Goal: Task Accomplishment & Management: Use online tool/utility

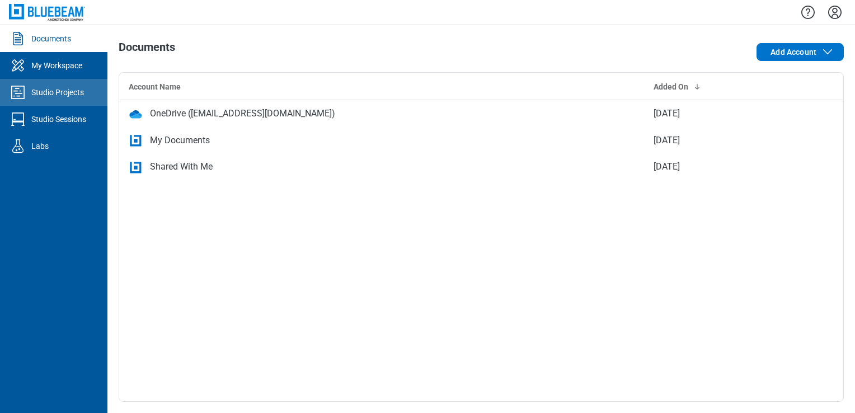
click at [73, 94] on div "Studio Projects" at bounding box center [57, 92] width 53 height 11
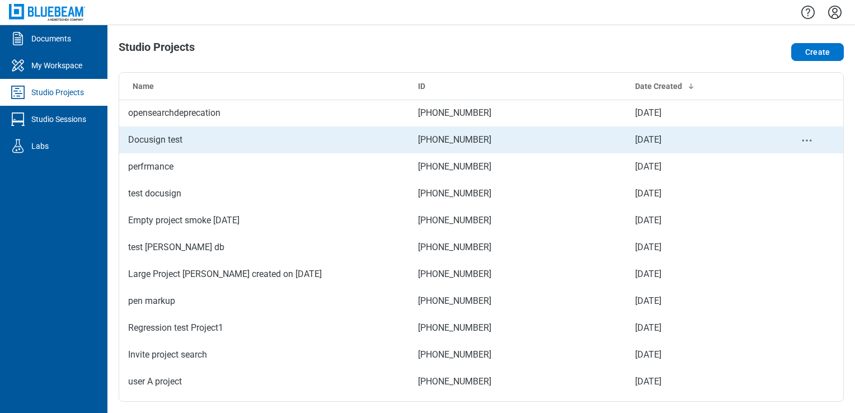
click at [176, 140] on td "Docusign test" at bounding box center [264, 139] width 290 height 27
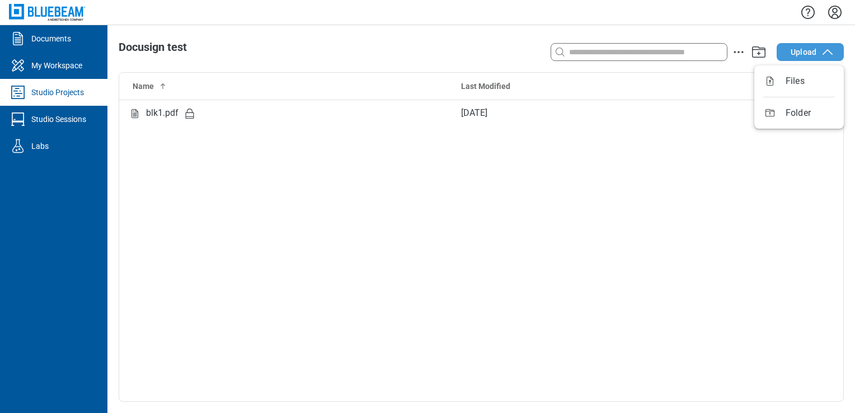
click at [816, 50] on span "Upload" at bounding box center [804, 51] width 26 height 11
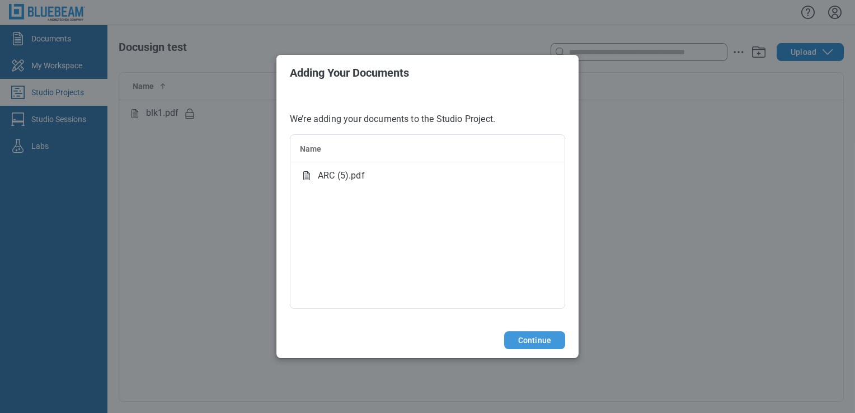
click at [533, 341] on button "Continue" at bounding box center [534, 340] width 61 height 18
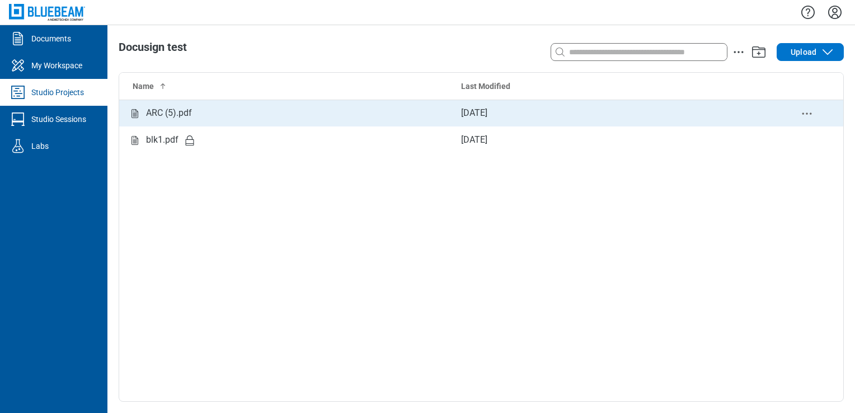
click at [185, 115] on div "ARC (5).pdf" at bounding box center [169, 113] width 46 height 14
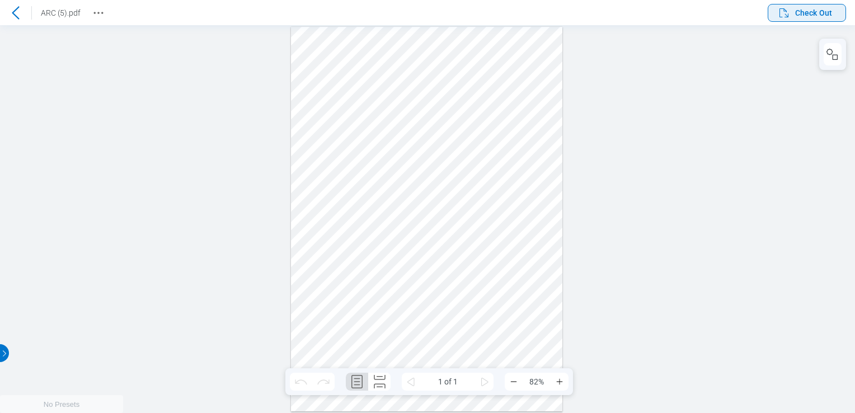
click at [812, 12] on span "Check Out" at bounding box center [813, 12] width 37 height 11
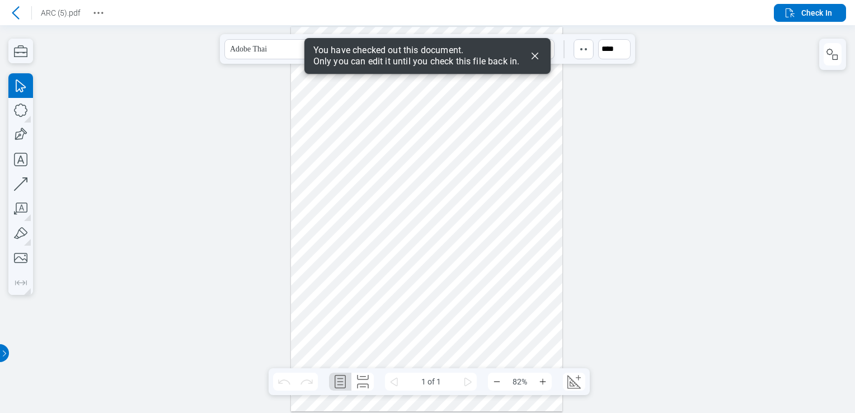
click at [374, 132] on div at bounding box center [427, 219] width 272 height 385
click at [382, 126] on span "**********" at bounding box center [364, 129] width 43 height 12
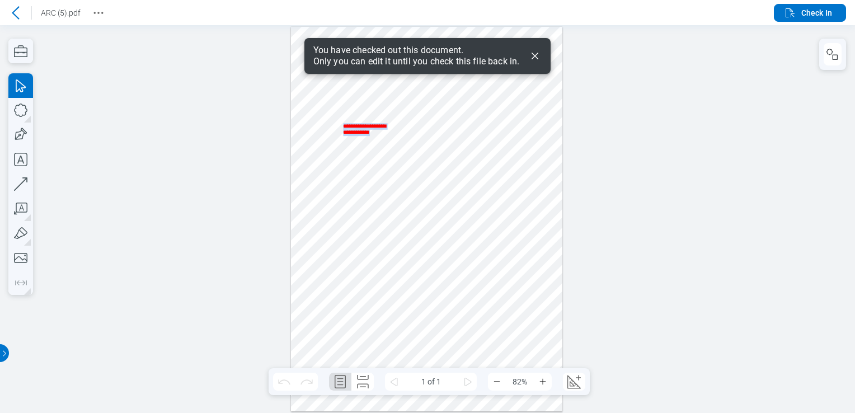
click at [382, 126] on span "**********" at bounding box center [364, 129] width 43 height 12
click at [387, 153] on div at bounding box center [427, 219] width 272 height 385
click at [384, 134] on div at bounding box center [427, 219] width 272 height 385
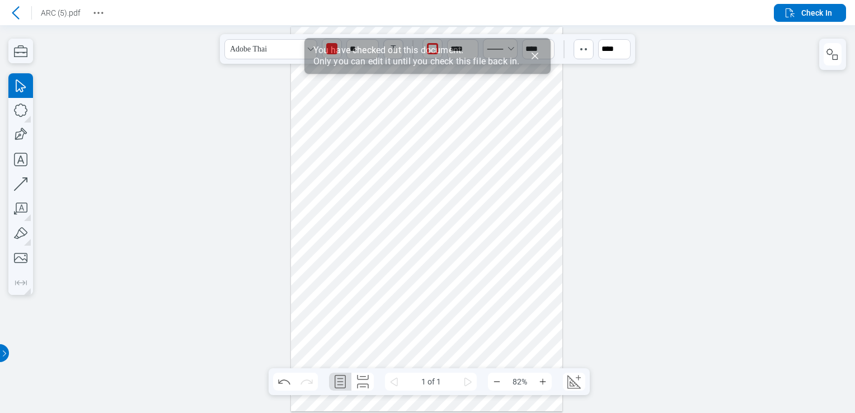
click at [335, 186] on div at bounding box center [427, 219] width 272 height 385
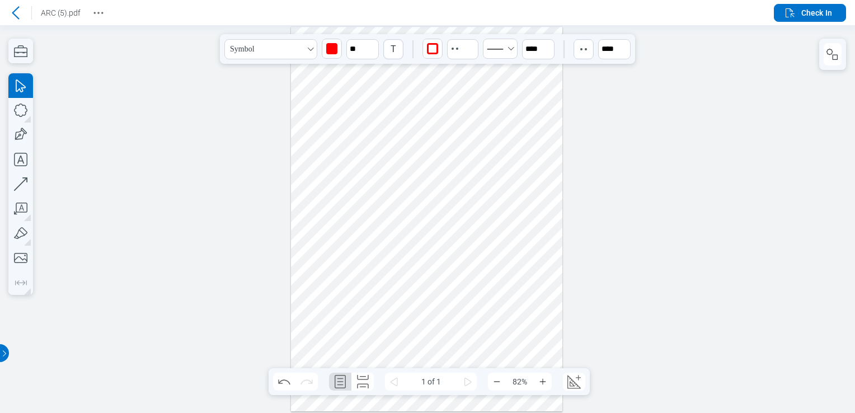
click at [335, 186] on div at bounding box center [427, 219] width 272 height 385
click at [335, 187] on div "**********" at bounding box center [320, 185] width 53 height 13
click at [385, 186] on div at bounding box center [427, 219] width 272 height 385
click at [320, 114] on div at bounding box center [427, 219] width 272 height 385
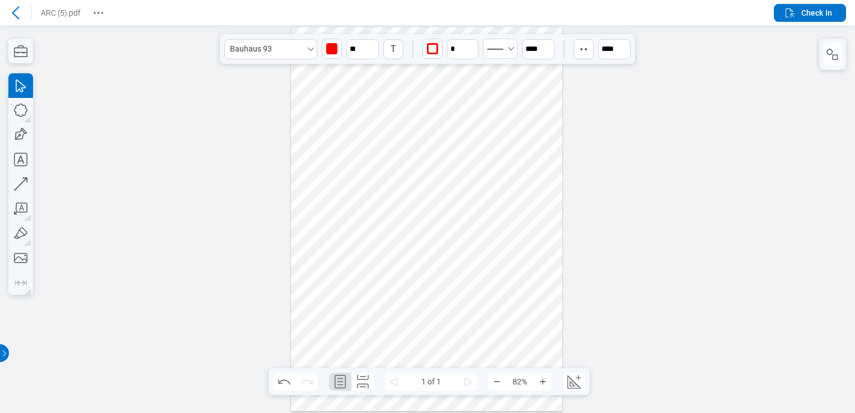
click at [320, 114] on div at bounding box center [427, 219] width 272 height 385
click at [323, 110] on div at bounding box center [427, 219] width 272 height 385
click at [343, 100] on div at bounding box center [427, 219] width 272 height 385
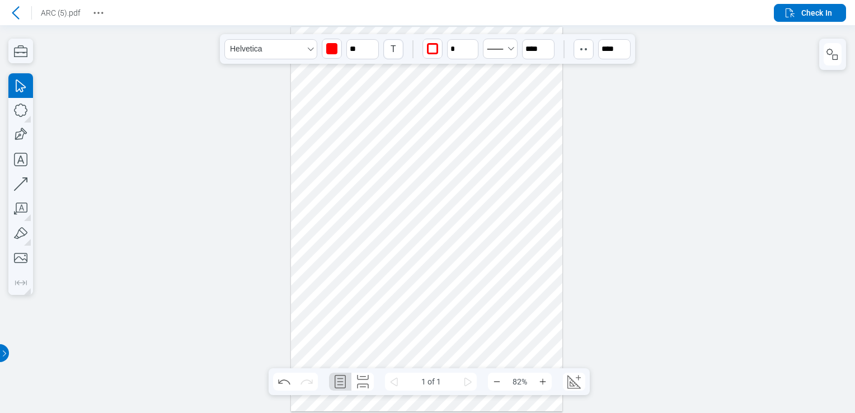
click at [322, 102] on div at bounding box center [427, 219] width 272 height 385
click at [360, 128] on div at bounding box center [427, 219] width 272 height 385
click at [400, 191] on div at bounding box center [427, 219] width 272 height 385
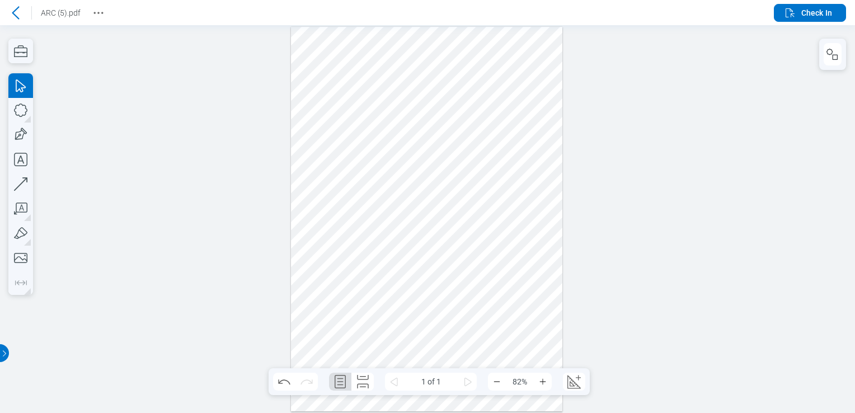
click at [389, 153] on div at bounding box center [427, 219] width 272 height 385
click at [330, 102] on div at bounding box center [427, 219] width 272 height 385
click at [374, 79] on div at bounding box center [427, 219] width 272 height 385
click at [328, 99] on div at bounding box center [427, 219] width 272 height 385
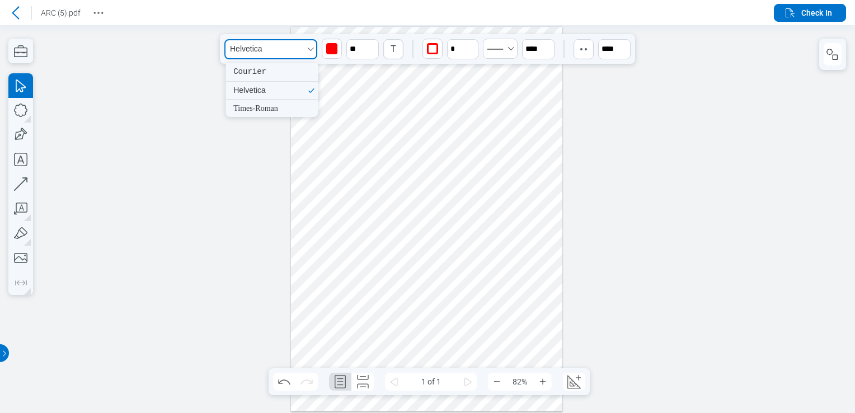
click at [304, 55] on button "Helvetica" at bounding box center [270, 49] width 93 height 20
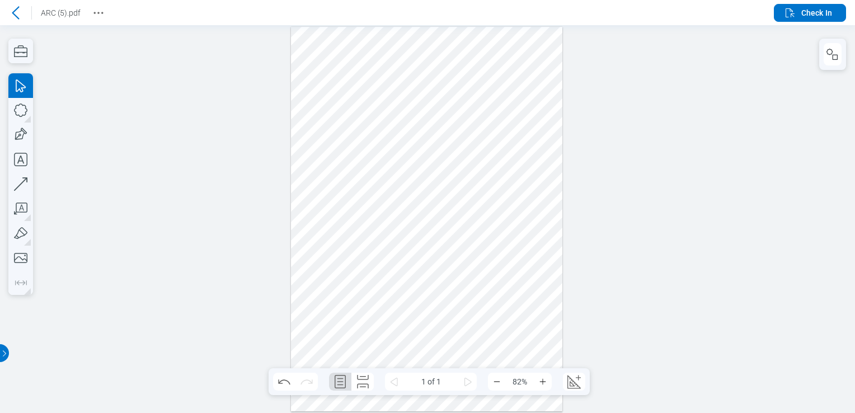
click at [355, 74] on div at bounding box center [427, 219] width 272 height 385
click at [807, 17] on span "Check In" at bounding box center [816, 12] width 31 height 11
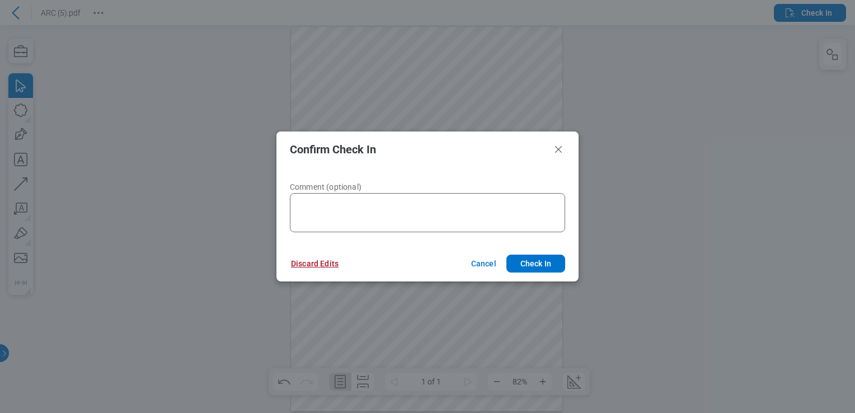
click at [339, 264] on button "Discard Edits" at bounding box center [315, 264] width 74 height 18
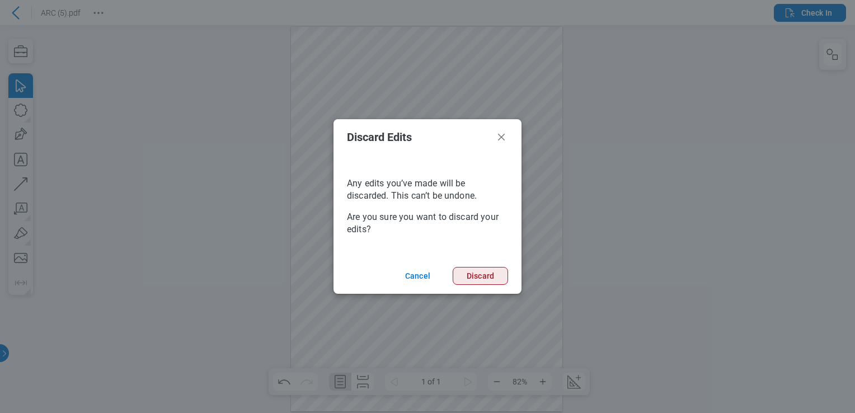
click at [495, 279] on button "Discard" at bounding box center [480, 276] width 55 height 18
